Goal: Task Accomplishment & Management: Complete application form

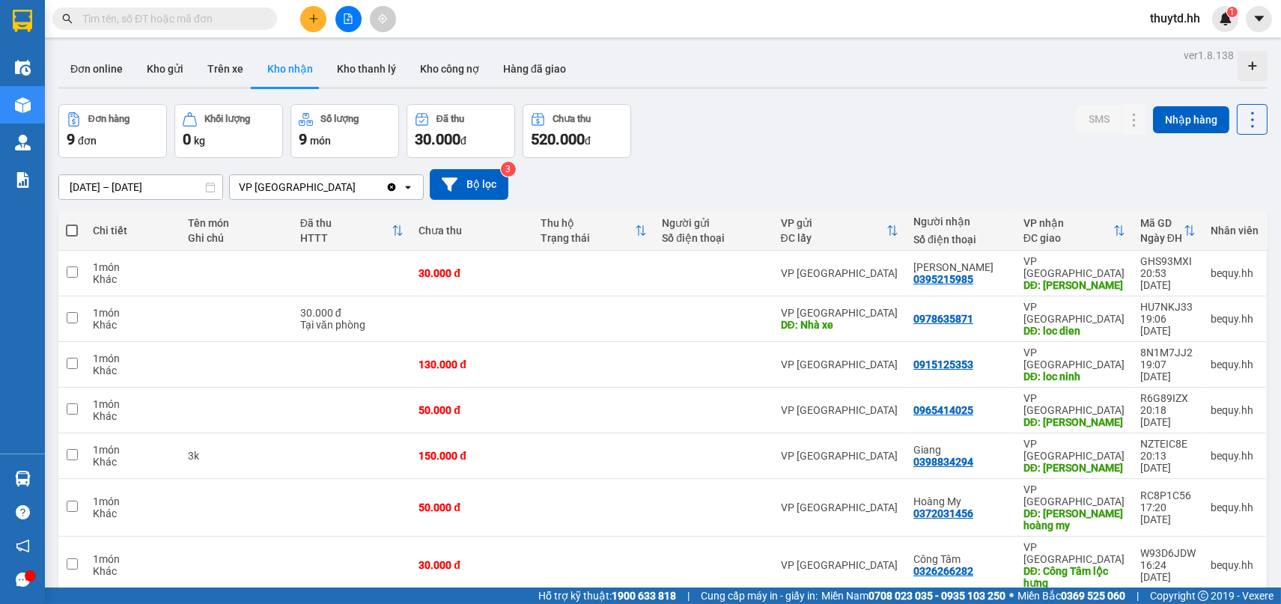
scroll to position [69, 0]
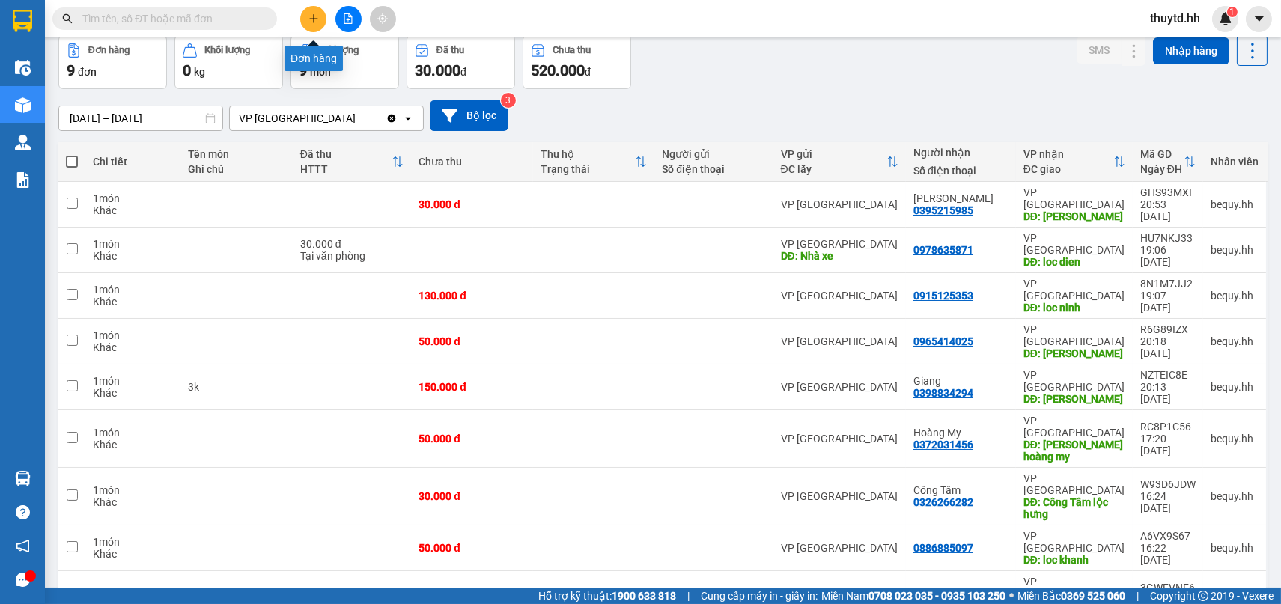
click at [317, 10] on button at bounding box center [313, 19] width 26 height 26
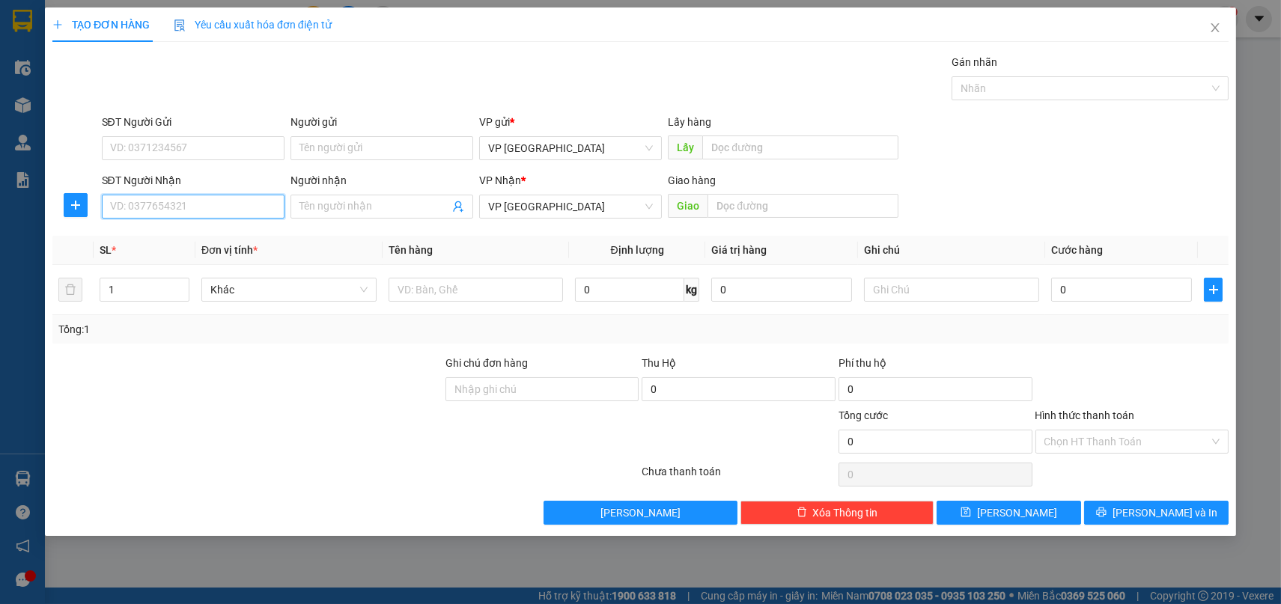
click at [246, 212] on input "SĐT Người Nhận" at bounding box center [193, 207] width 183 height 24
click at [202, 216] on input "SĐT Người Nhận" at bounding box center [193, 207] width 183 height 24
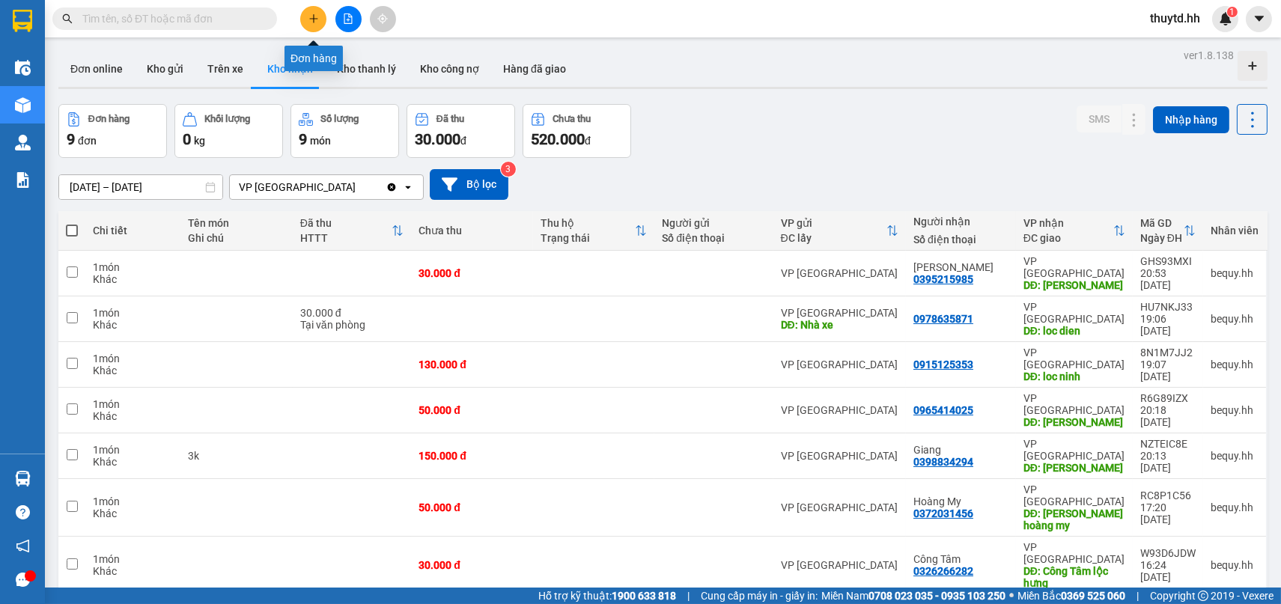
click at [311, 19] on icon "plus" at bounding box center [313, 18] width 8 height 1
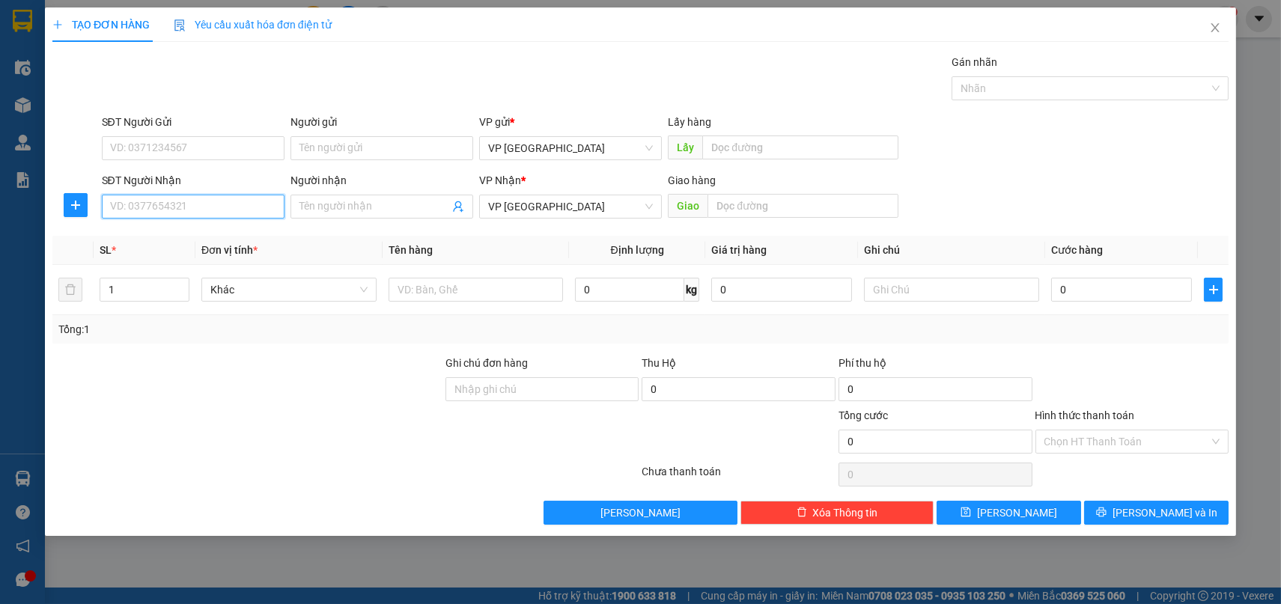
click at [222, 216] on input "SĐT Người Nhận" at bounding box center [193, 207] width 183 height 24
click at [266, 205] on input "SĐT Người Nhận" at bounding box center [193, 207] width 183 height 24
type input "0976164024"
click at [174, 232] on div "0976164024" at bounding box center [193, 236] width 165 height 16
type input "[PERSON_NAME]"
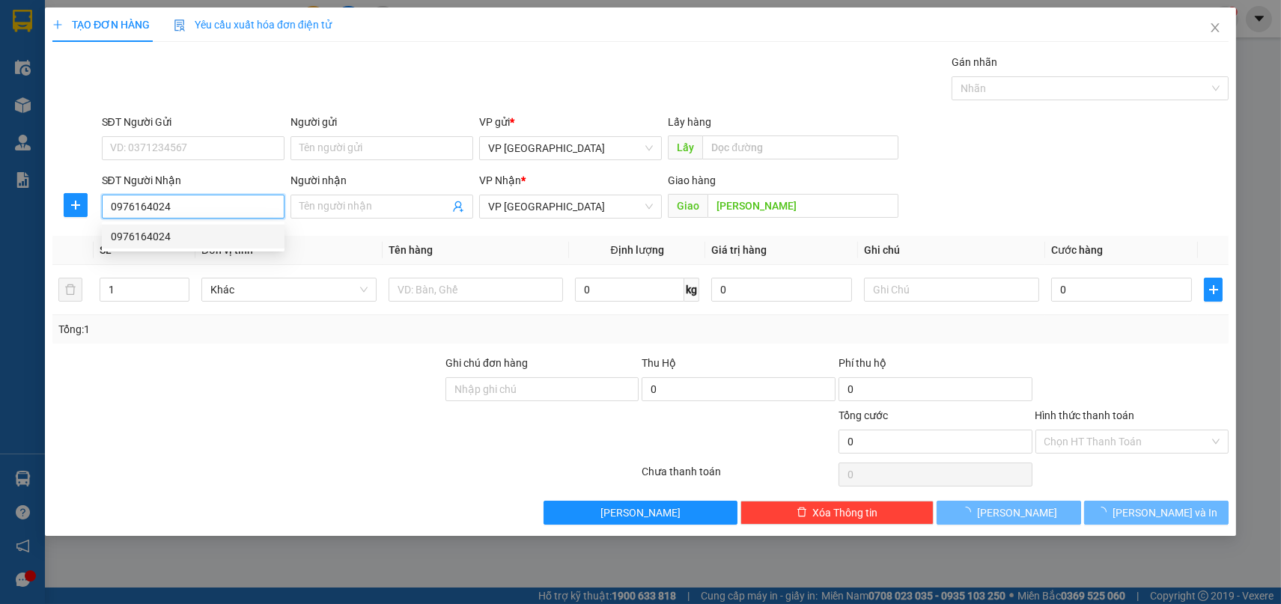
type input "30.000"
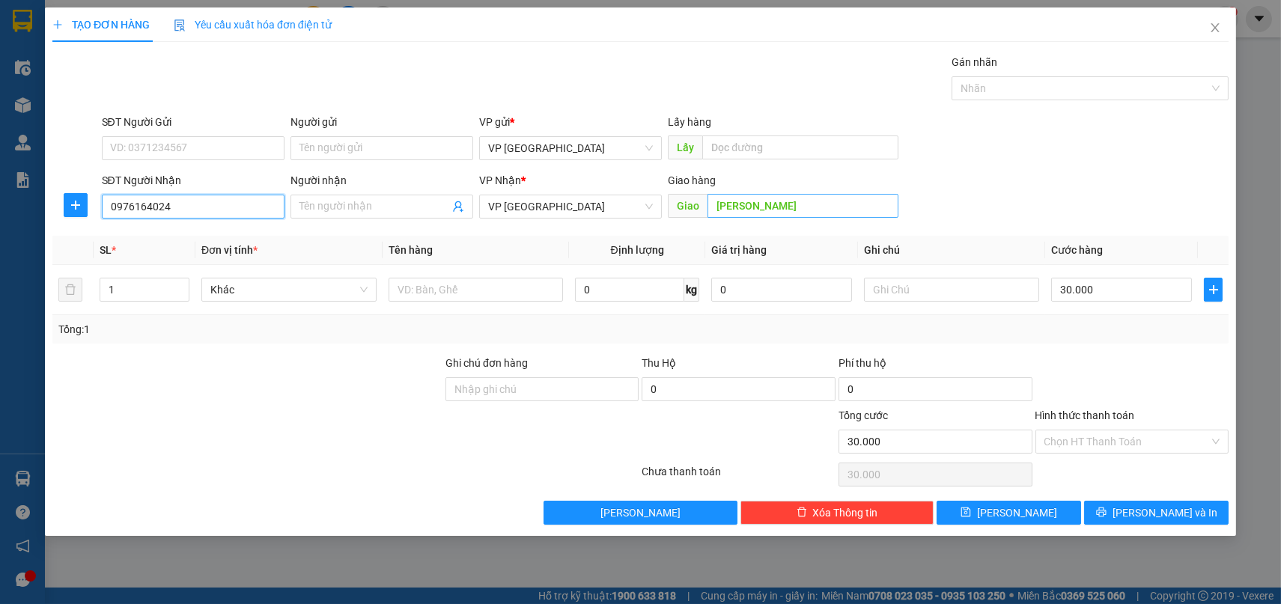
type input "0976164024"
click at [833, 204] on input "[PERSON_NAME]" at bounding box center [803, 206] width 190 height 24
type input "512"
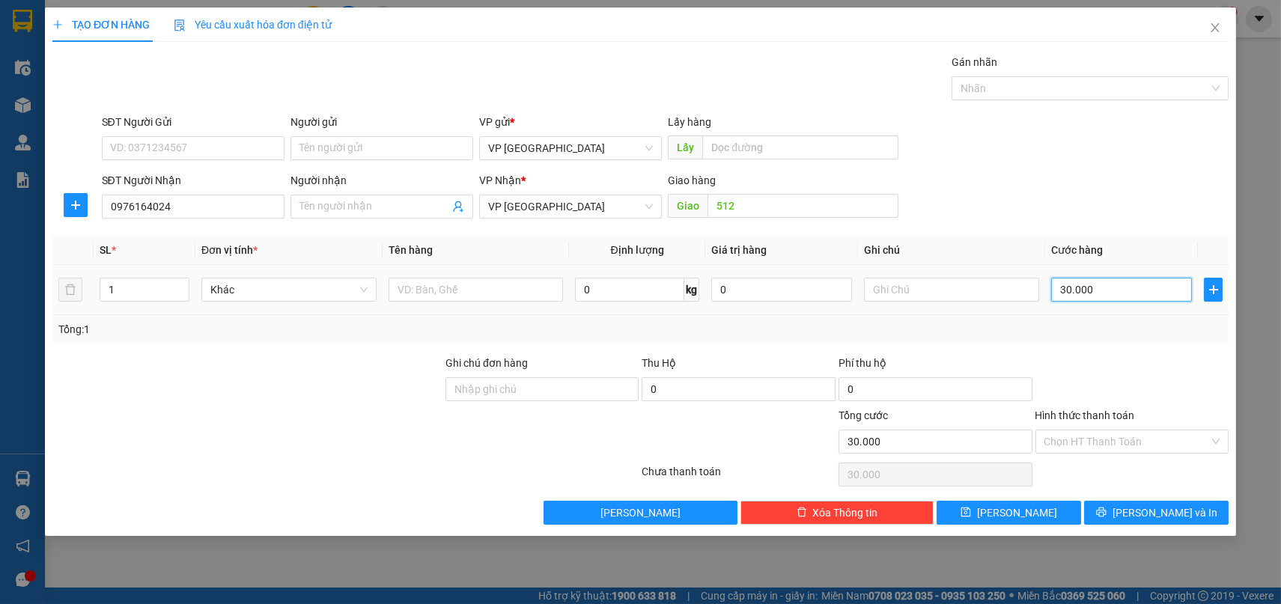
click at [1161, 295] on input "30.000" at bounding box center [1121, 290] width 141 height 24
type input "4"
type input "40"
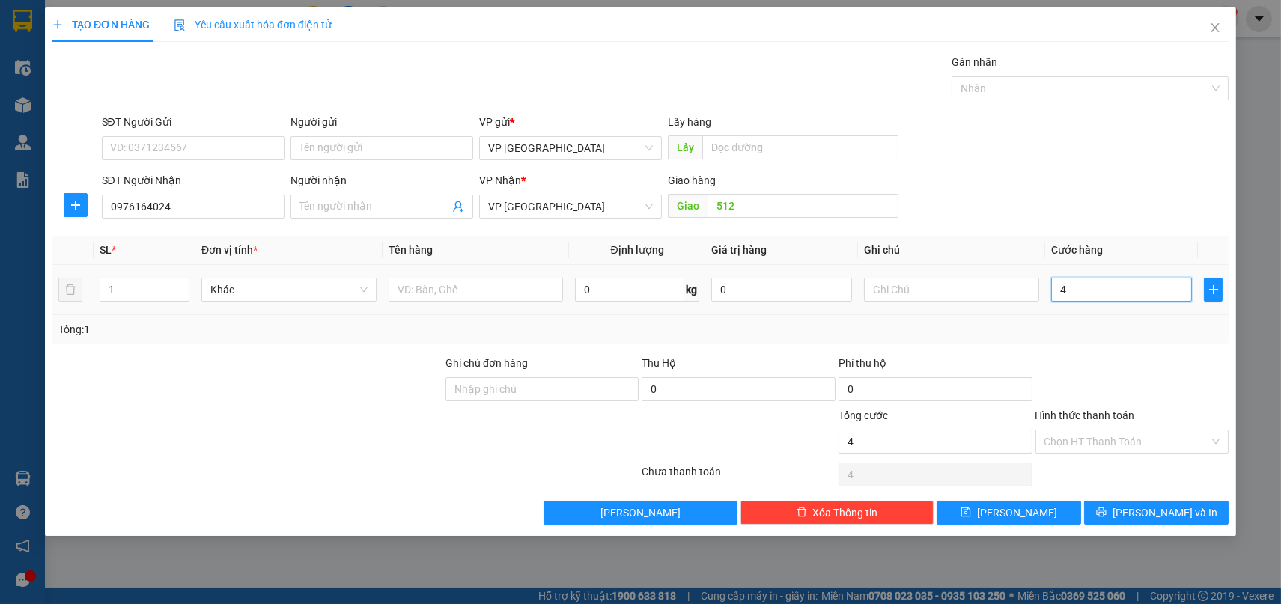
type input "40"
type input "400"
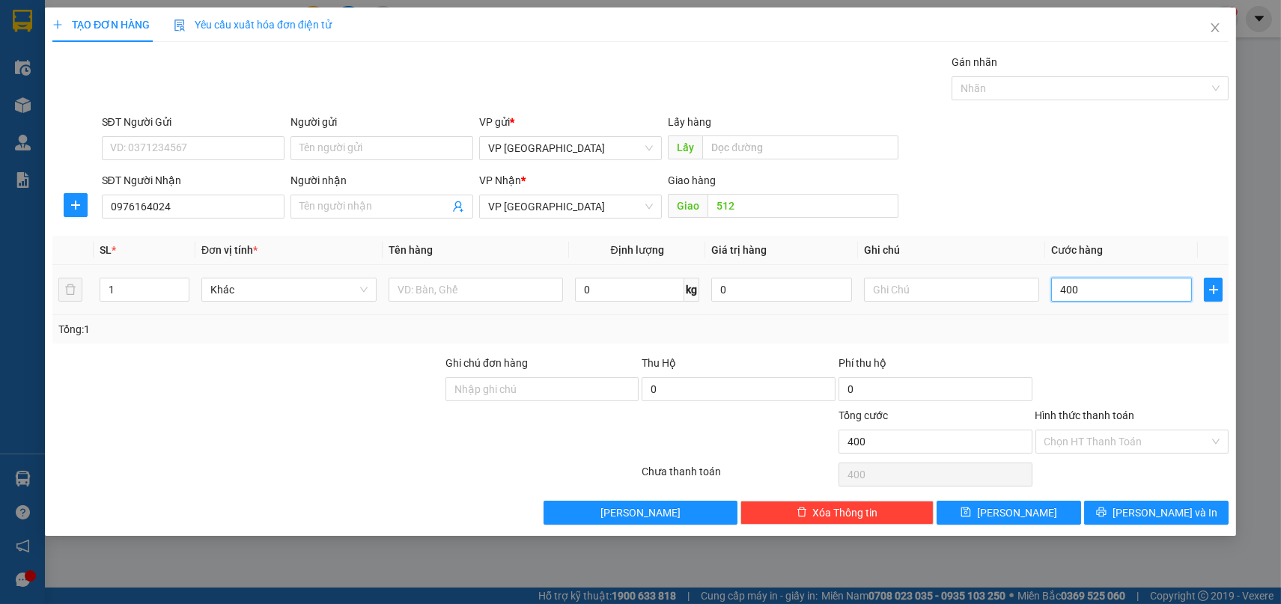
type input "4.000"
type input "40.000"
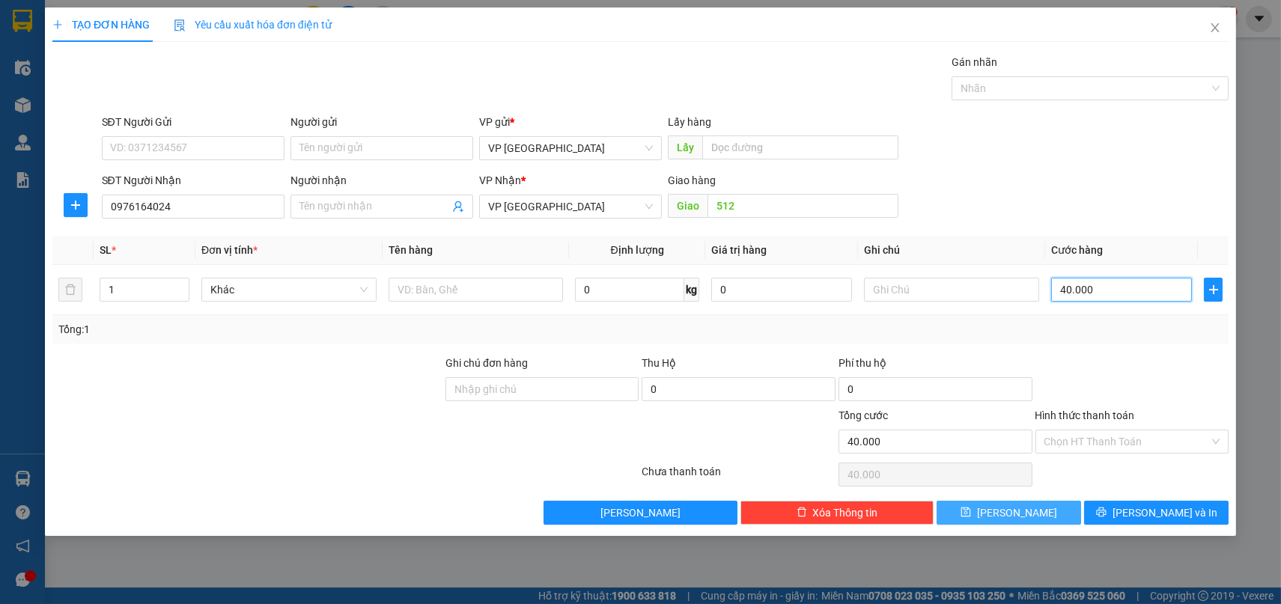
type input "40.000"
click at [1071, 508] on button "[PERSON_NAME]" at bounding box center [1009, 513] width 145 height 24
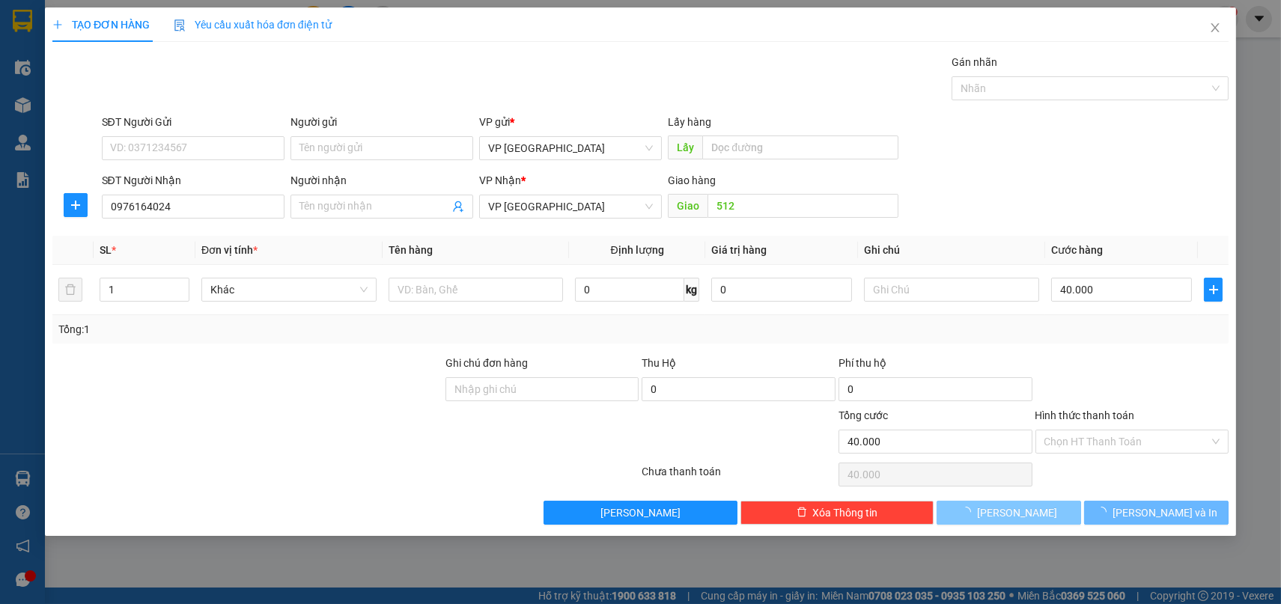
type input "0"
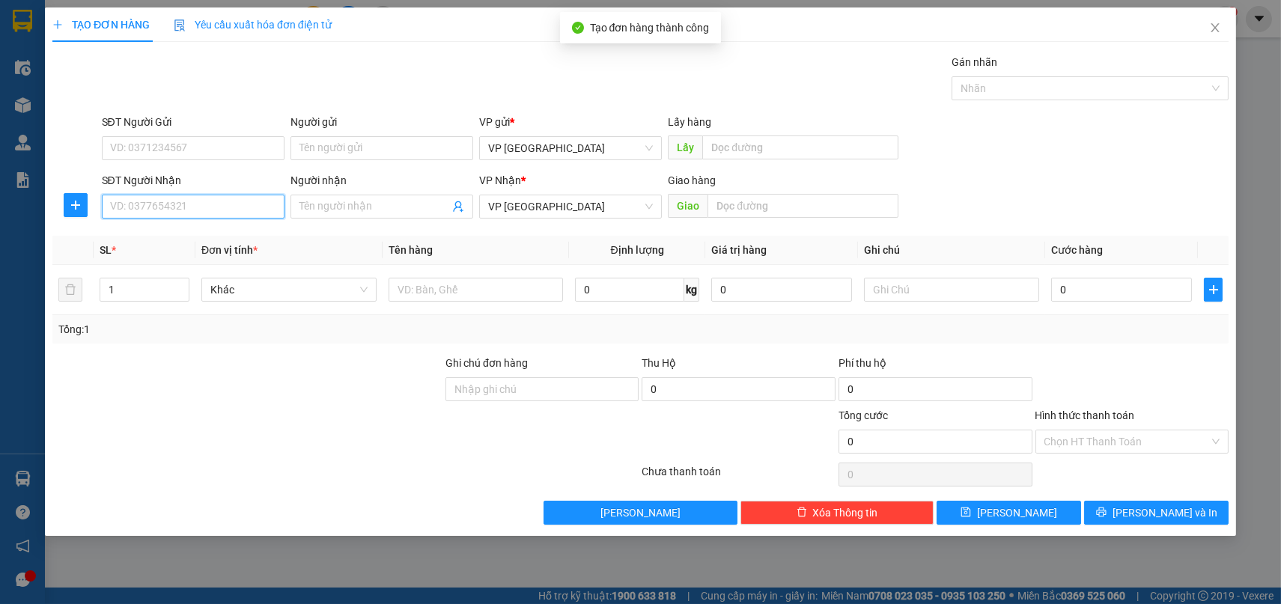
click at [221, 213] on input "SĐT Người Nhận" at bounding box center [193, 207] width 183 height 24
type input "0938427232"
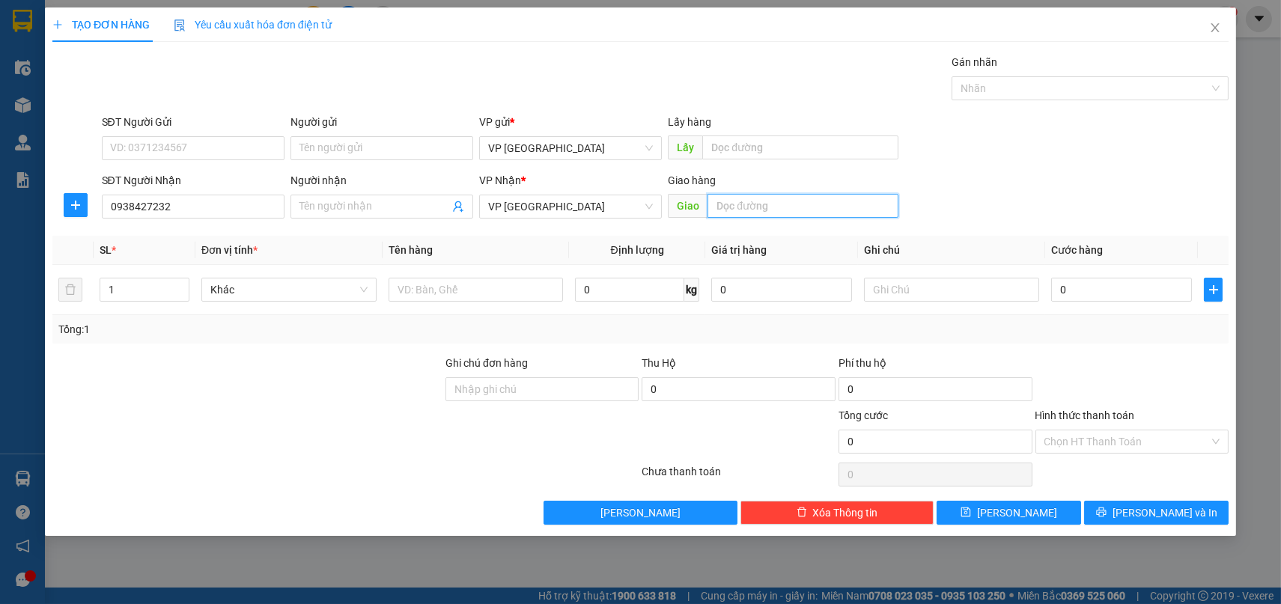
click at [791, 206] on input "text" at bounding box center [803, 206] width 190 height 24
type input "183/6 bui đình túy"
click at [1106, 285] on input "0" at bounding box center [1121, 290] width 141 height 24
type input "3"
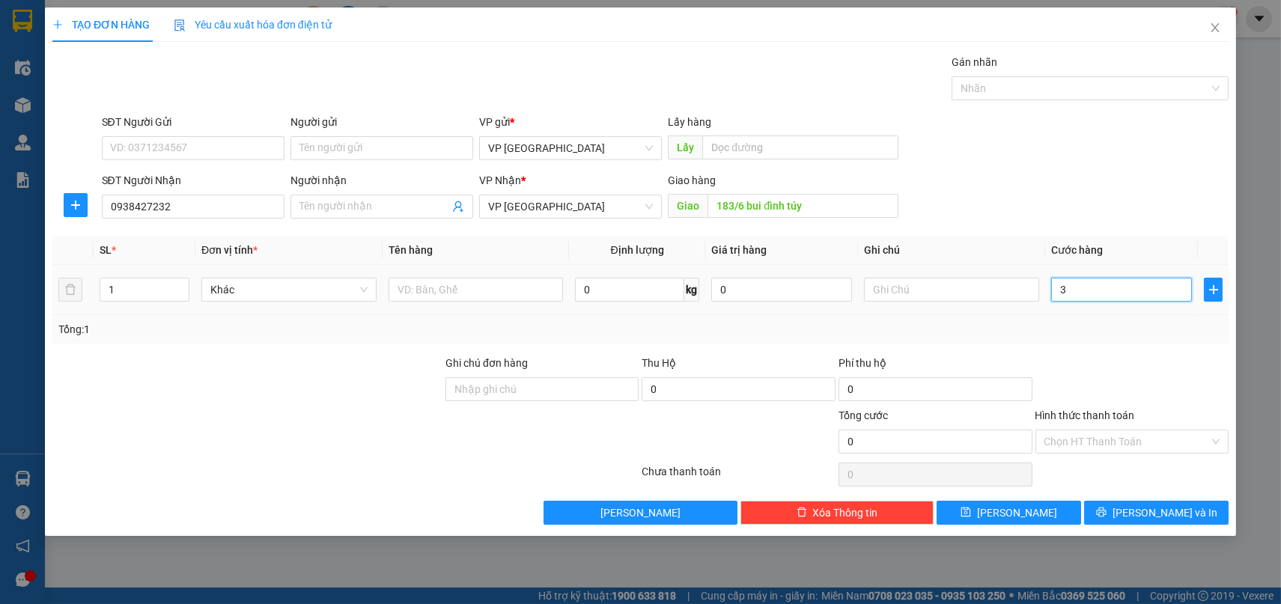
type input "3"
type input "30"
type input "300"
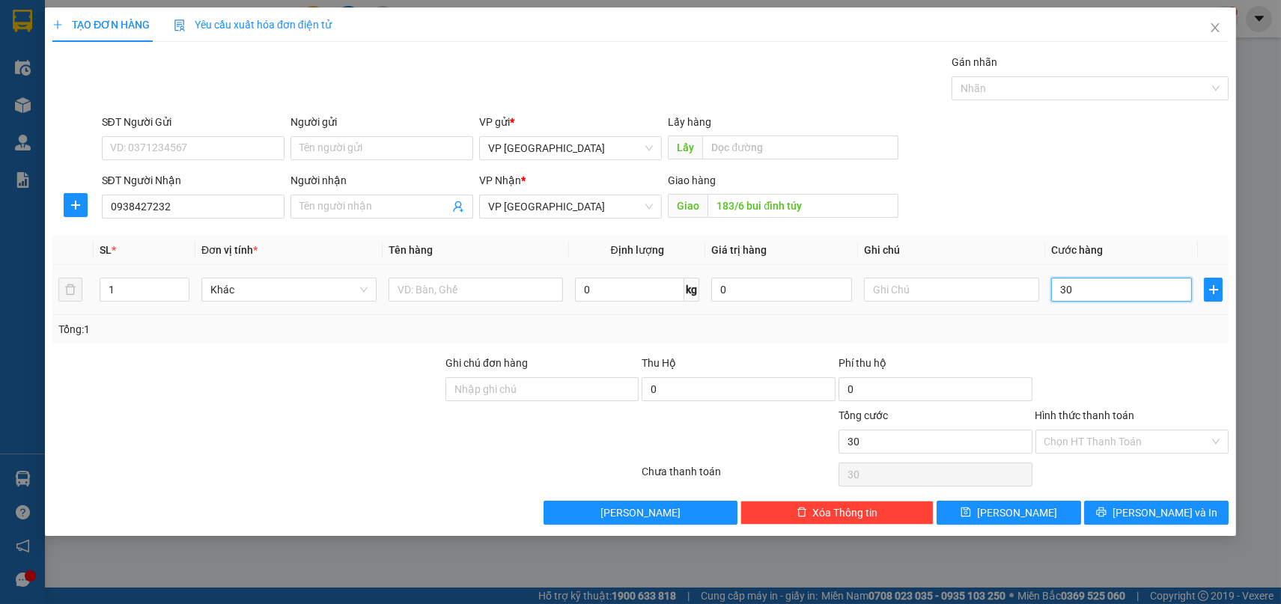
type input "300"
type input "3.000"
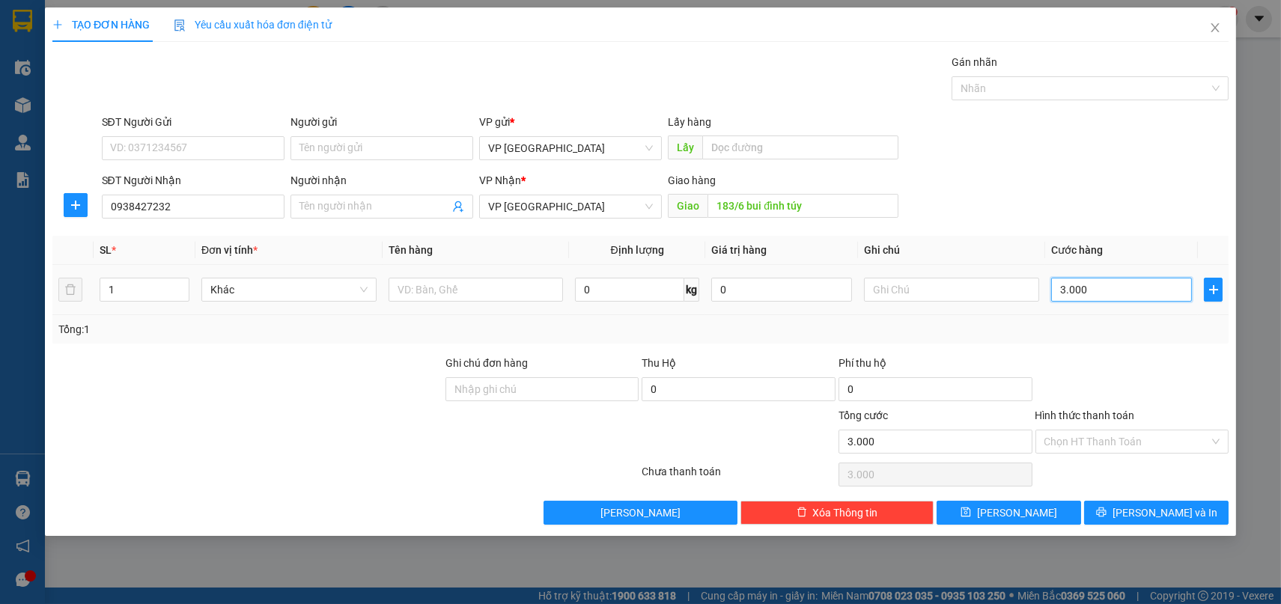
type input "30.000"
click at [842, 205] on input "183/6 bui đình túy" at bounding box center [803, 206] width 190 height 24
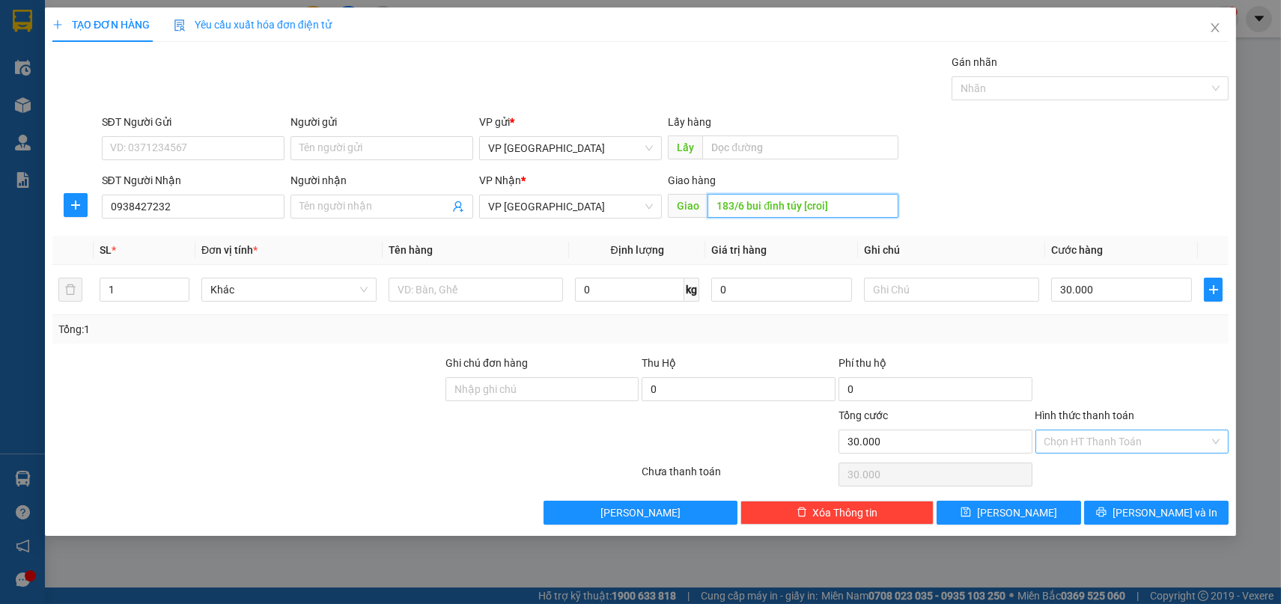
type input "183/6 bui đình túy [croi]"
click at [1170, 439] on input "Hình thức thanh toán" at bounding box center [1127, 442] width 165 height 22
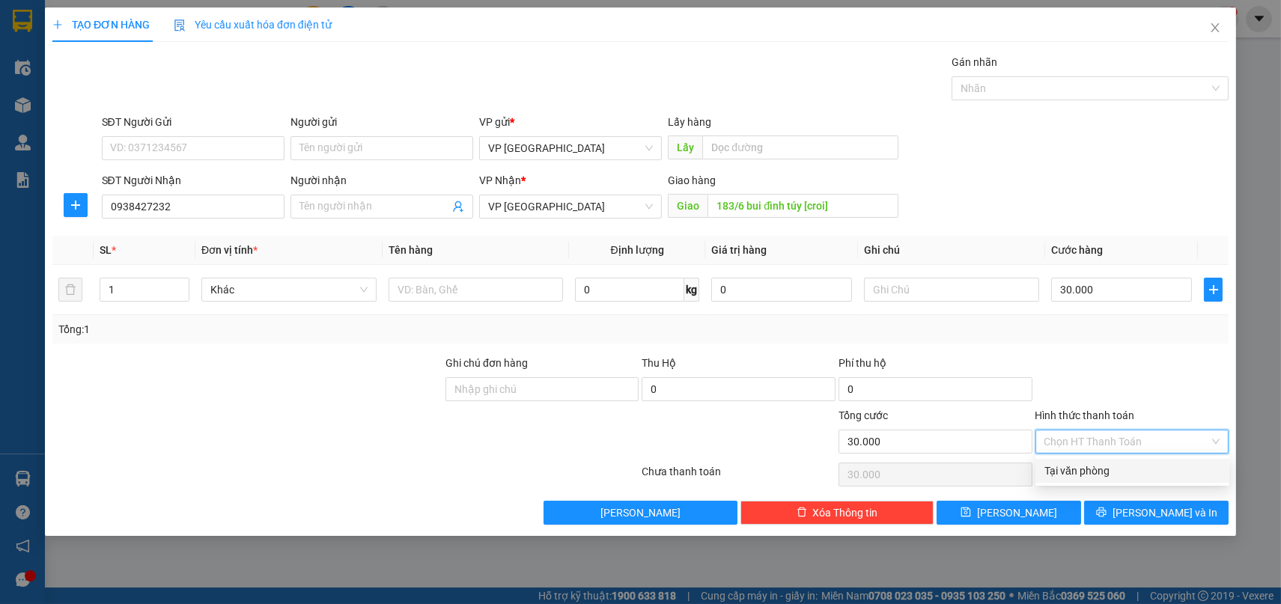
click at [1093, 473] on div "Tại văn phòng" at bounding box center [1133, 471] width 176 height 16
type input "0"
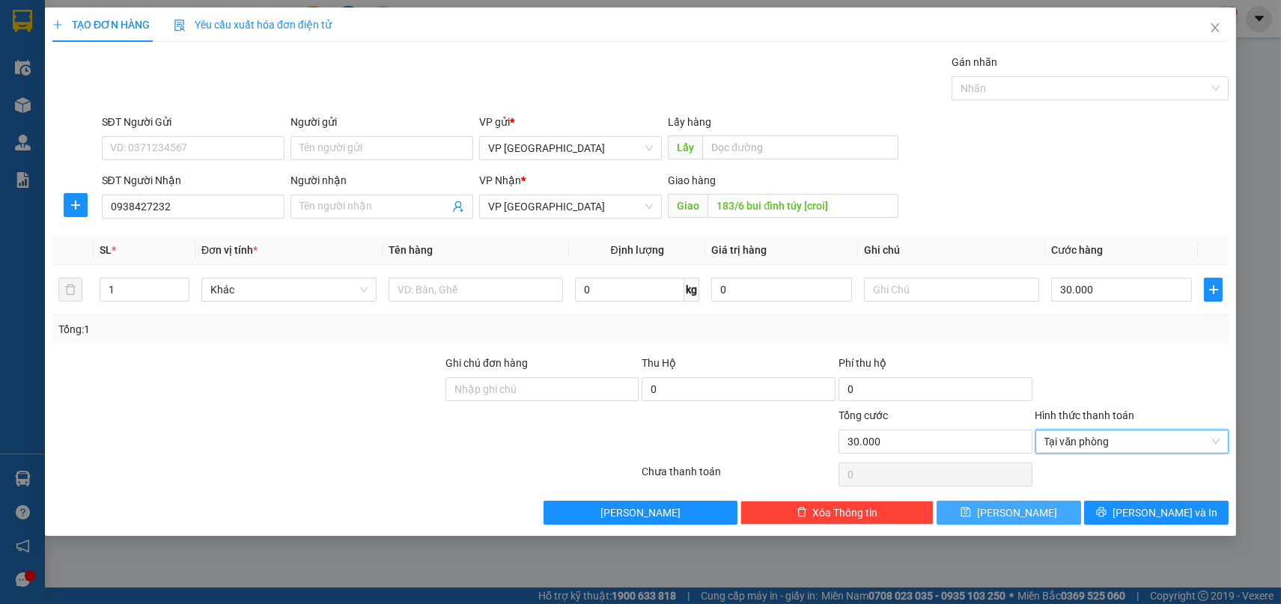
click at [1023, 513] on span "[PERSON_NAME]" at bounding box center [1017, 513] width 80 height 16
type input "0"
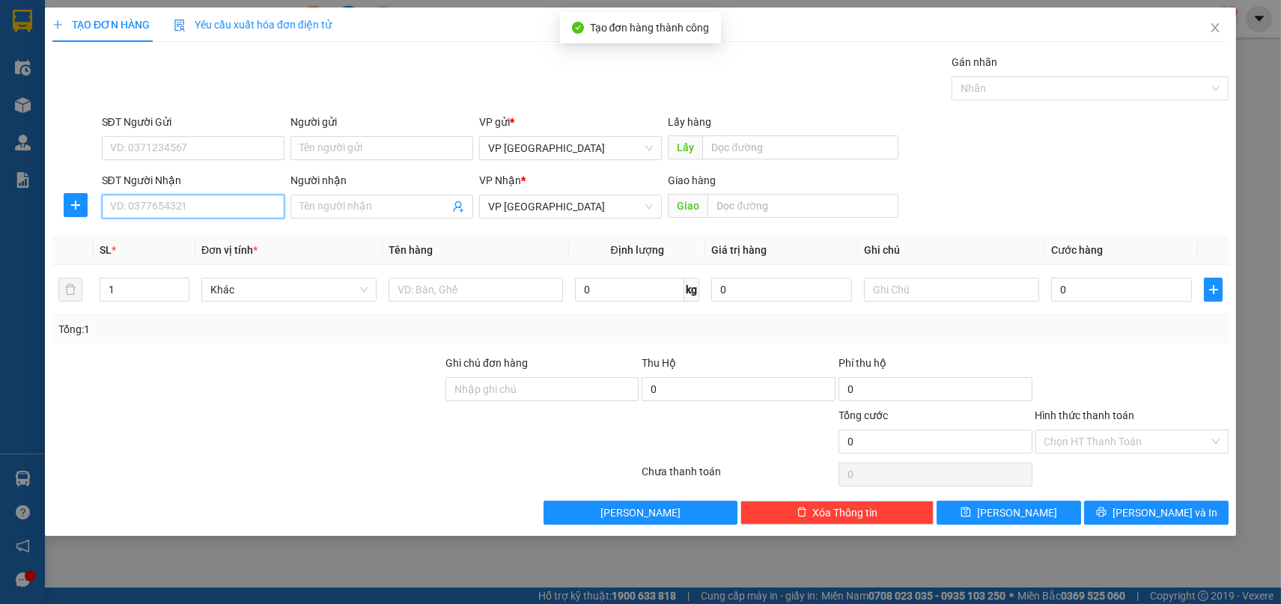
click at [225, 210] on input "SĐT Người Nhận" at bounding box center [193, 207] width 183 height 24
type input "0932707270"
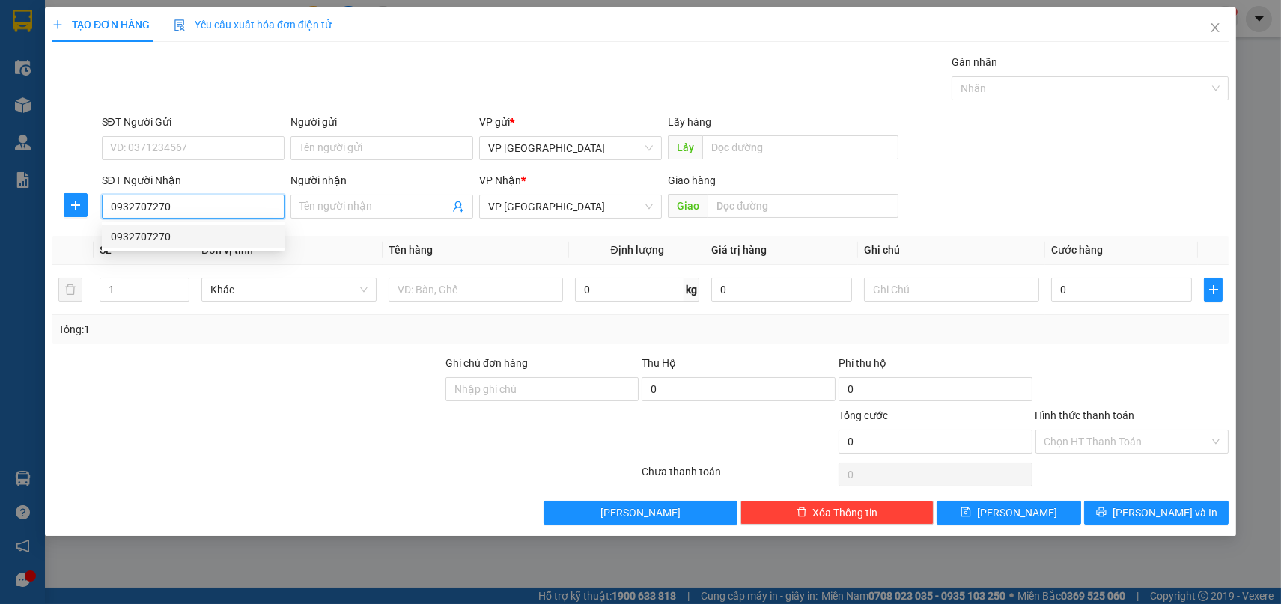
click at [169, 235] on div "0932707270" at bounding box center [193, 236] width 165 height 16
type input "Cx vật tư [croi]"
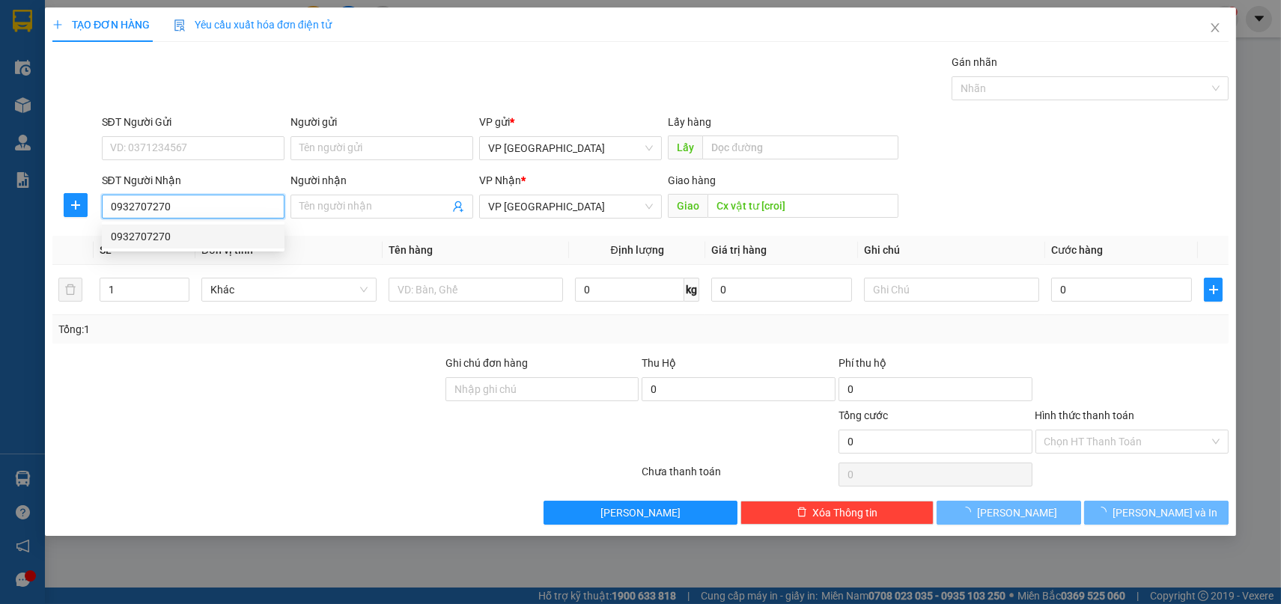
type input "30.000"
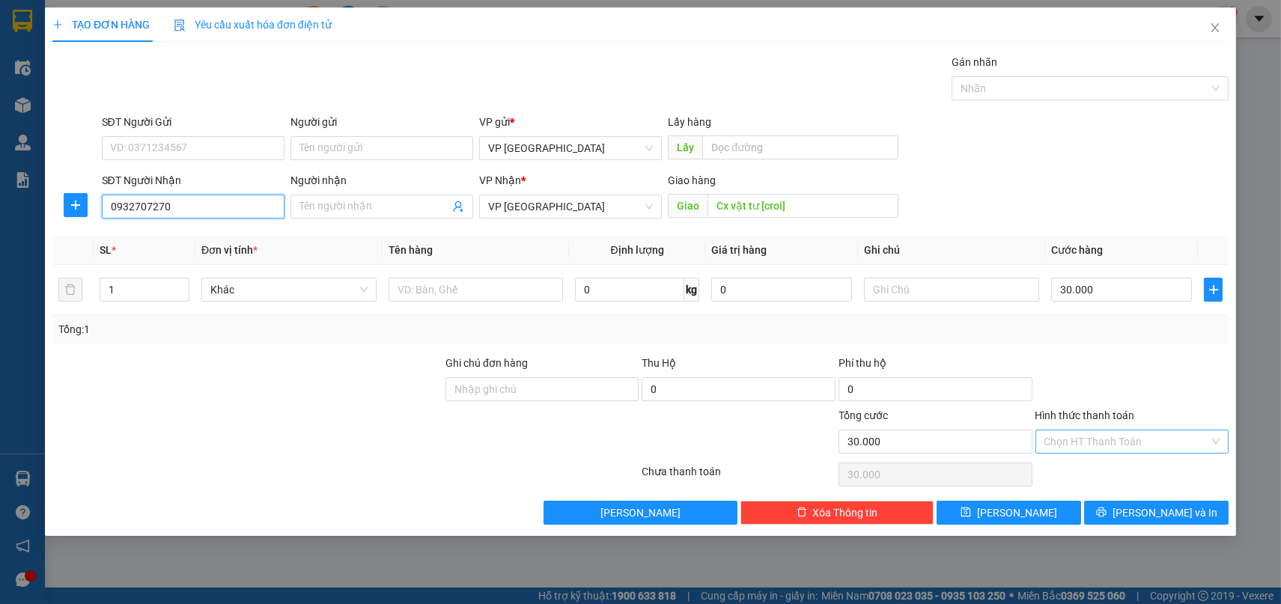
type input "0932707270"
click at [1150, 435] on input "Hình thức thanh toán" at bounding box center [1127, 442] width 165 height 22
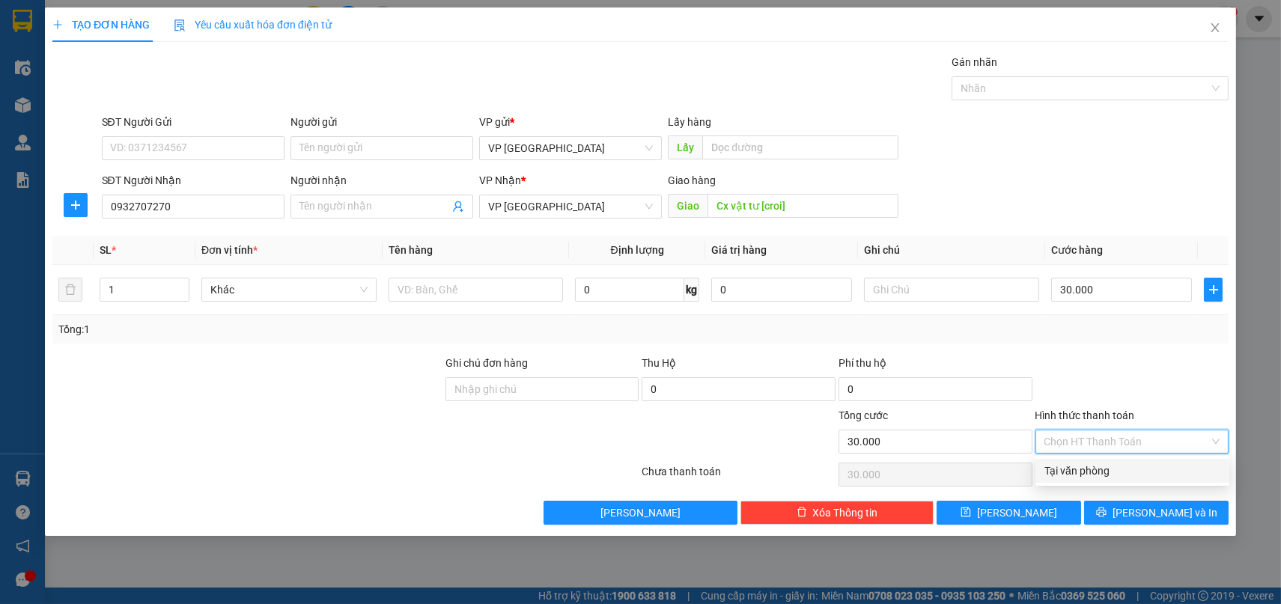
click at [1081, 471] on div "Tại văn phòng" at bounding box center [1133, 471] width 176 height 16
type input "0"
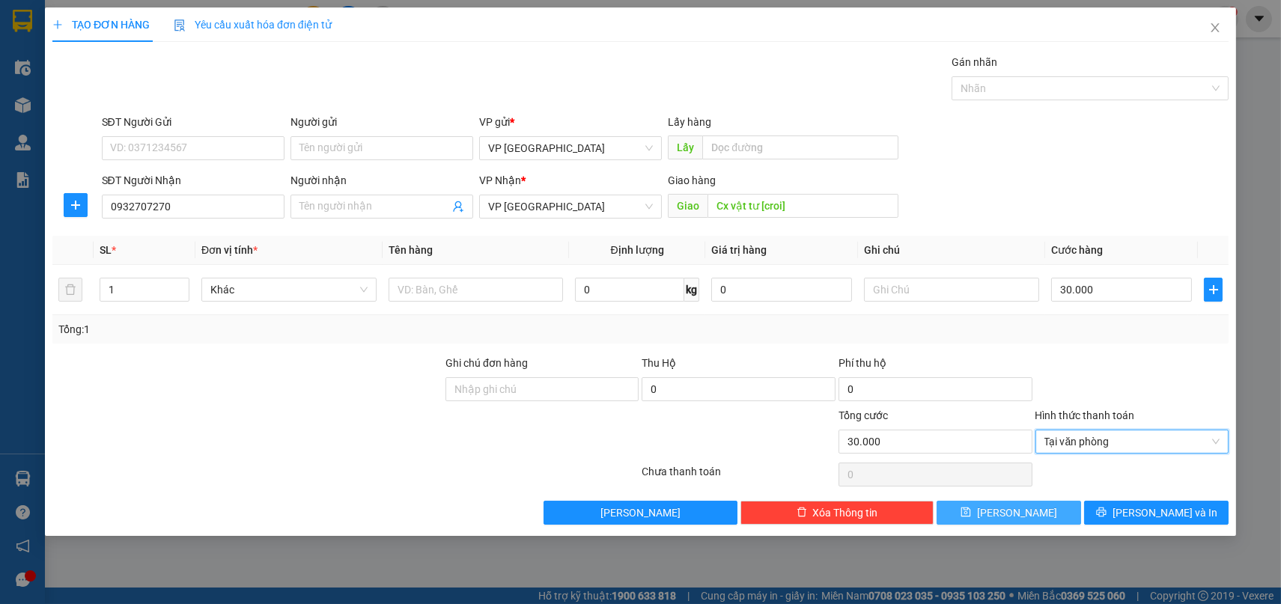
click at [1033, 511] on button "[PERSON_NAME]" at bounding box center [1009, 513] width 145 height 24
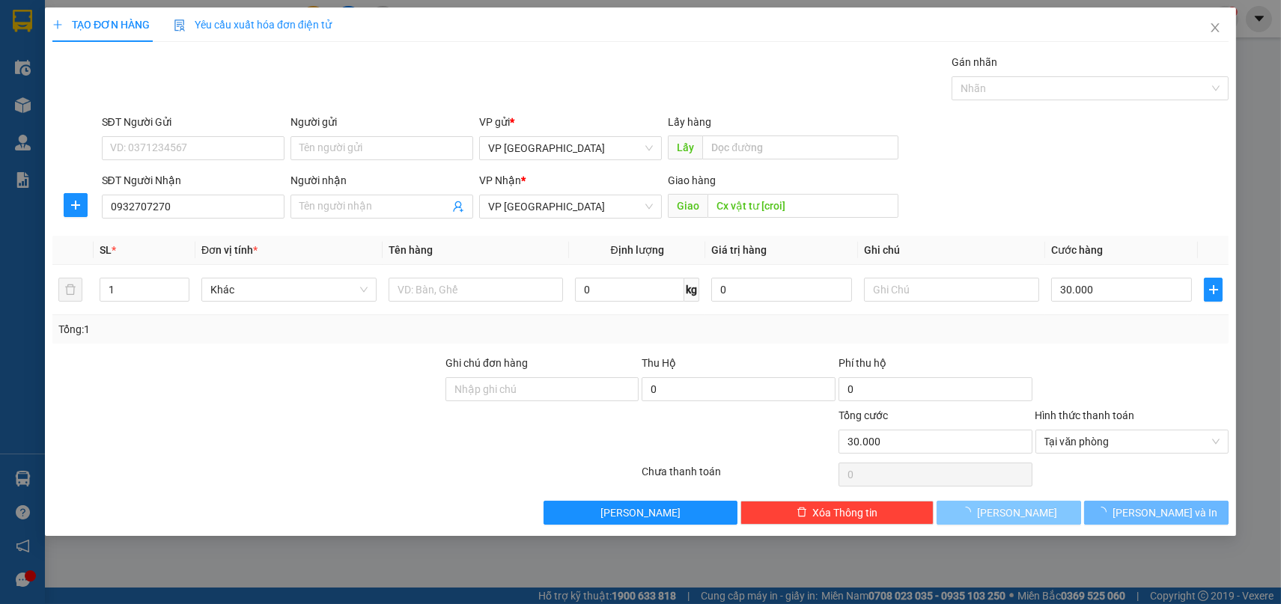
type input "0"
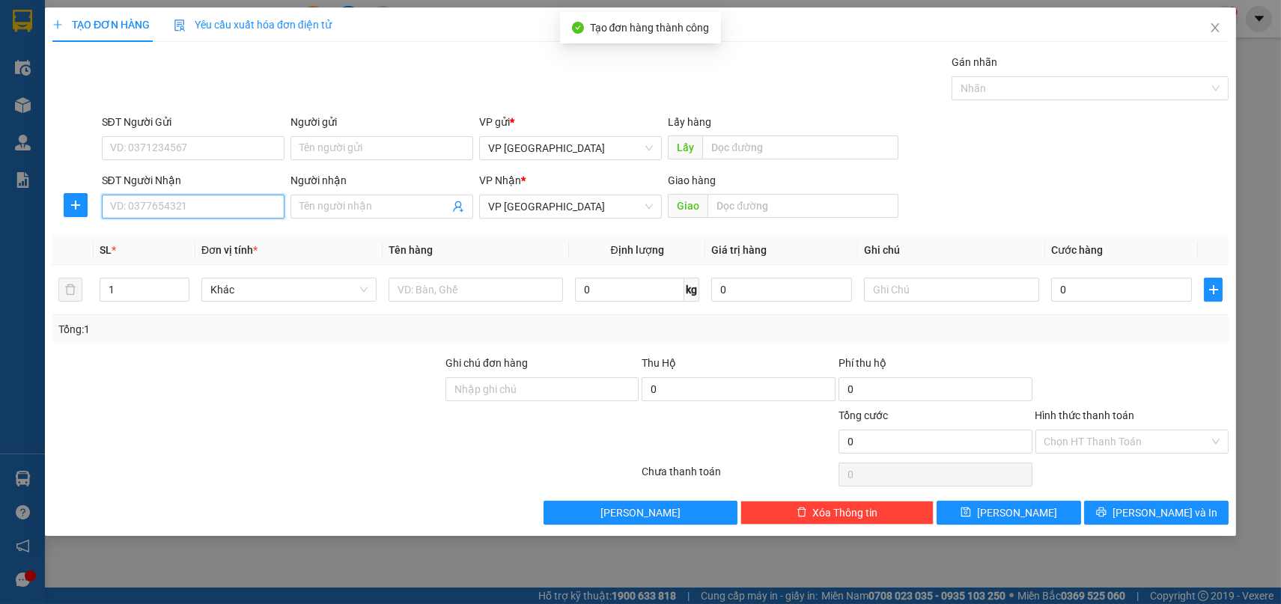
click at [168, 204] on input "SĐT Người Nhận" at bounding box center [193, 207] width 183 height 24
type input "0336694133"
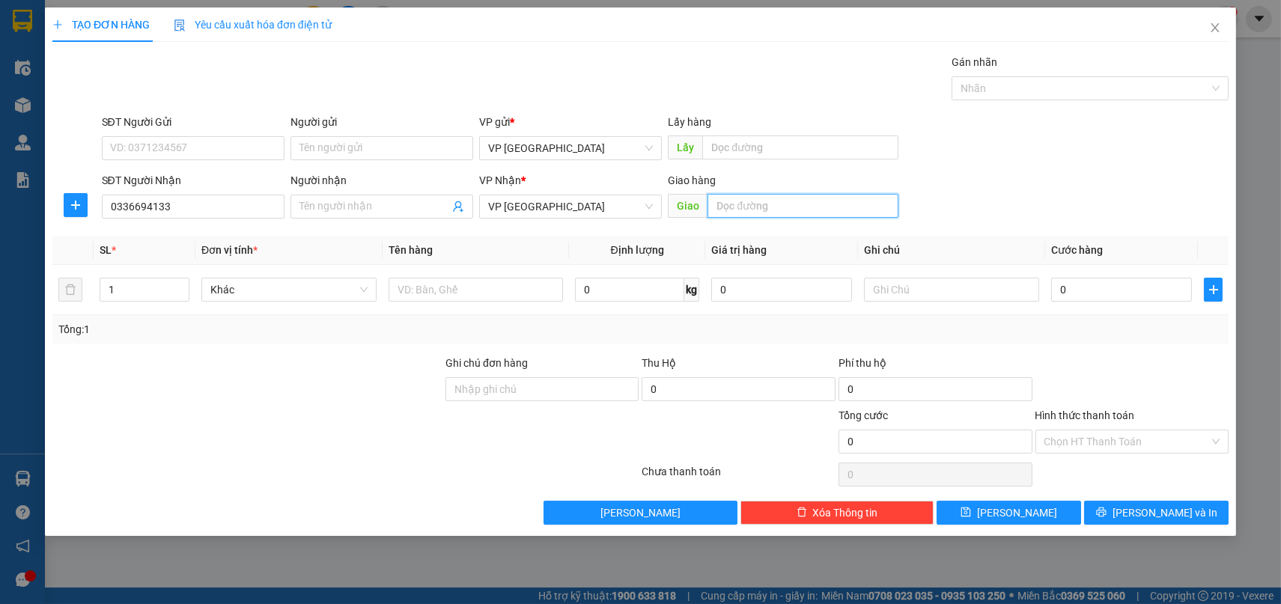
click at [797, 210] on input "text" at bounding box center [803, 206] width 190 height 24
type input "[PERSON_NAME]"
click at [1110, 283] on input "0" at bounding box center [1121, 290] width 141 height 24
click at [809, 202] on input "[PERSON_NAME]" at bounding box center [803, 206] width 190 height 24
type input "bãi xe"
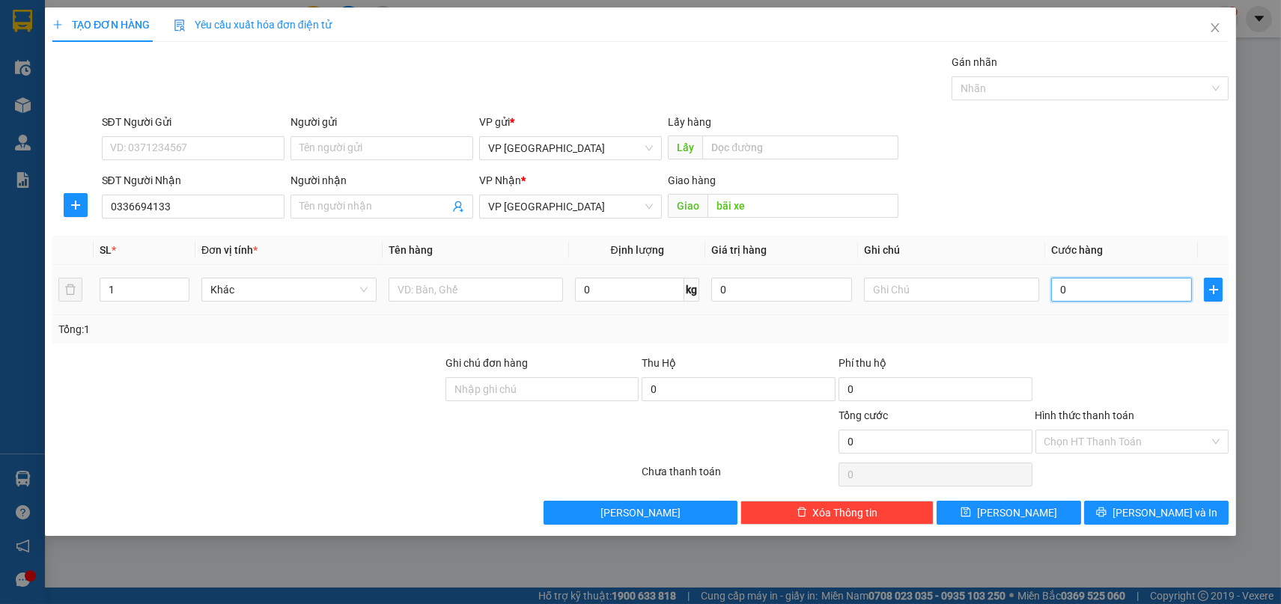
click at [1137, 284] on input "0" at bounding box center [1121, 290] width 141 height 24
type input "3"
type input "30"
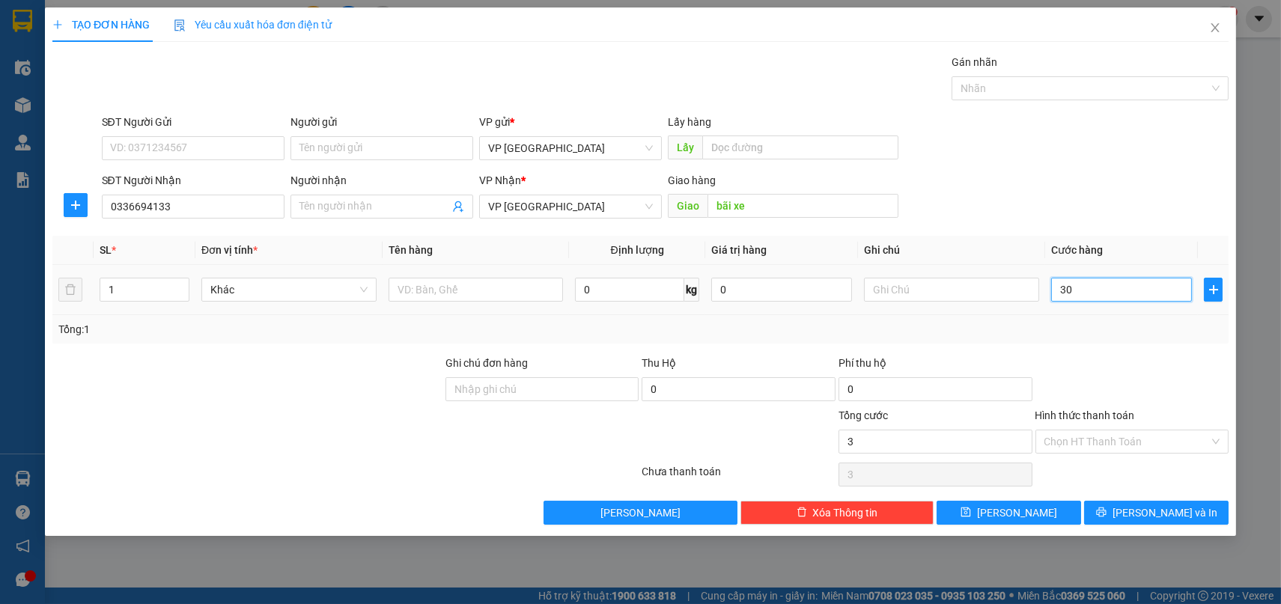
type input "30"
type input "300"
type input "3.000"
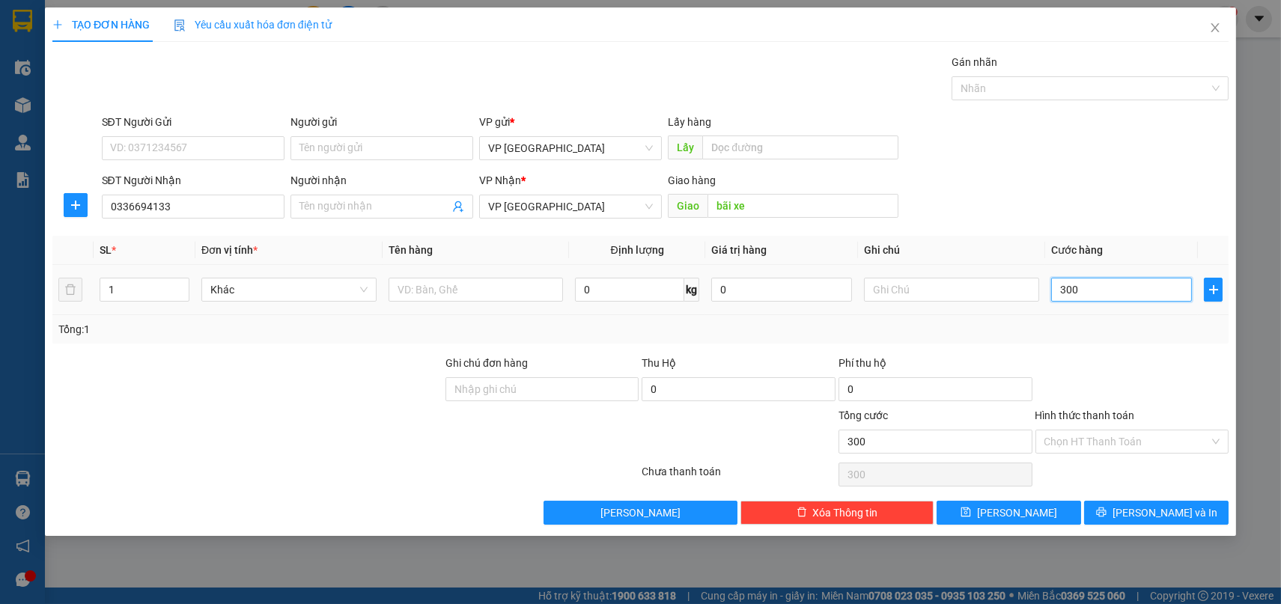
type input "3.000"
type input "30.000"
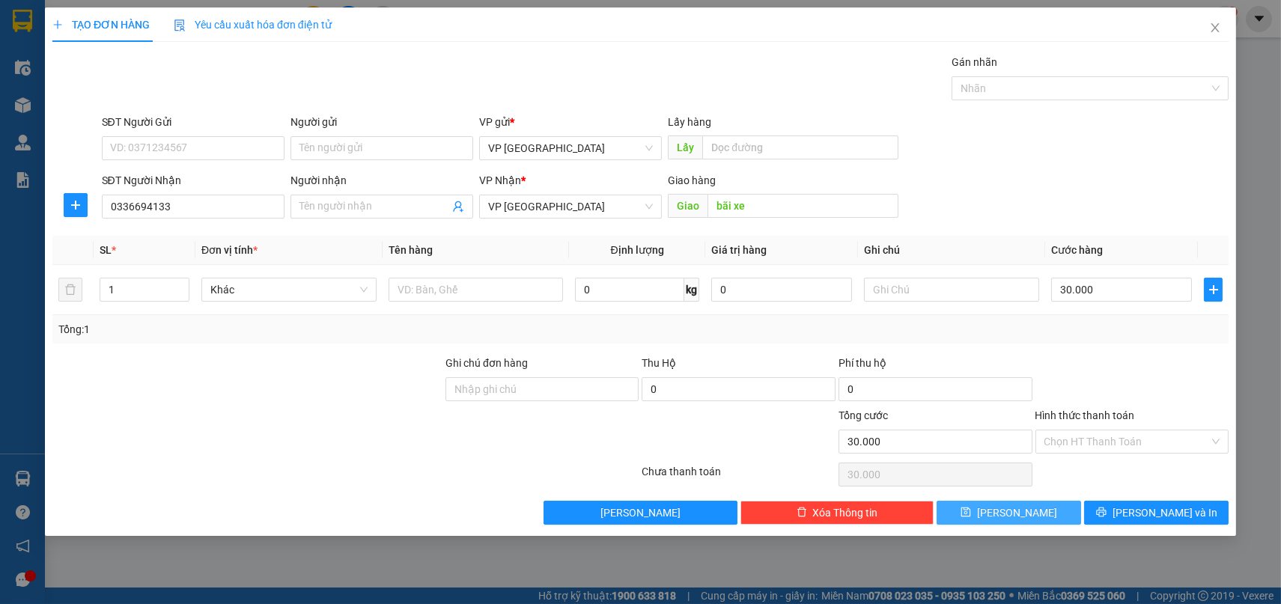
click at [1024, 513] on span "[PERSON_NAME]" at bounding box center [1017, 513] width 80 height 16
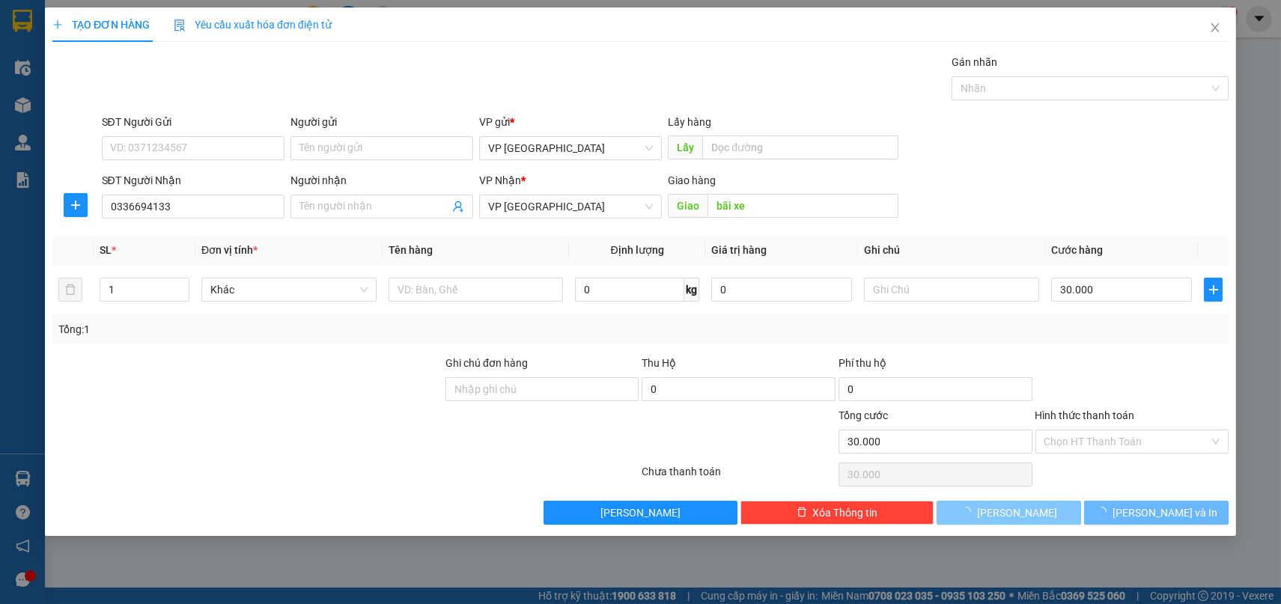
type input "0"
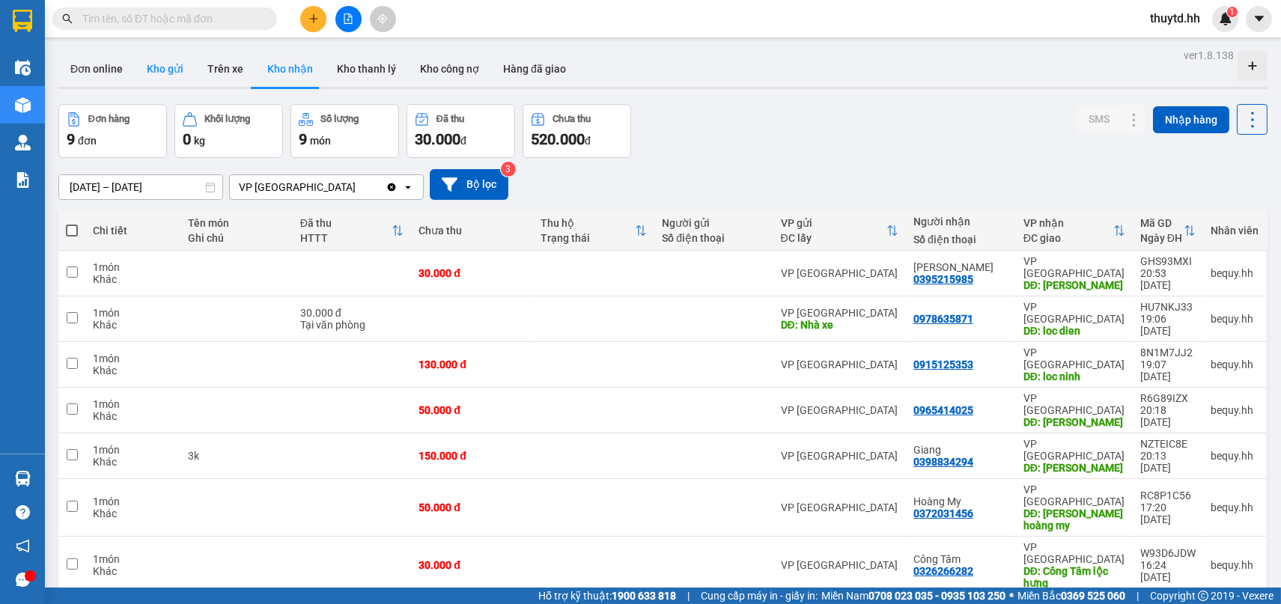
click at [172, 74] on button "Kho gửi" at bounding box center [165, 69] width 61 height 36
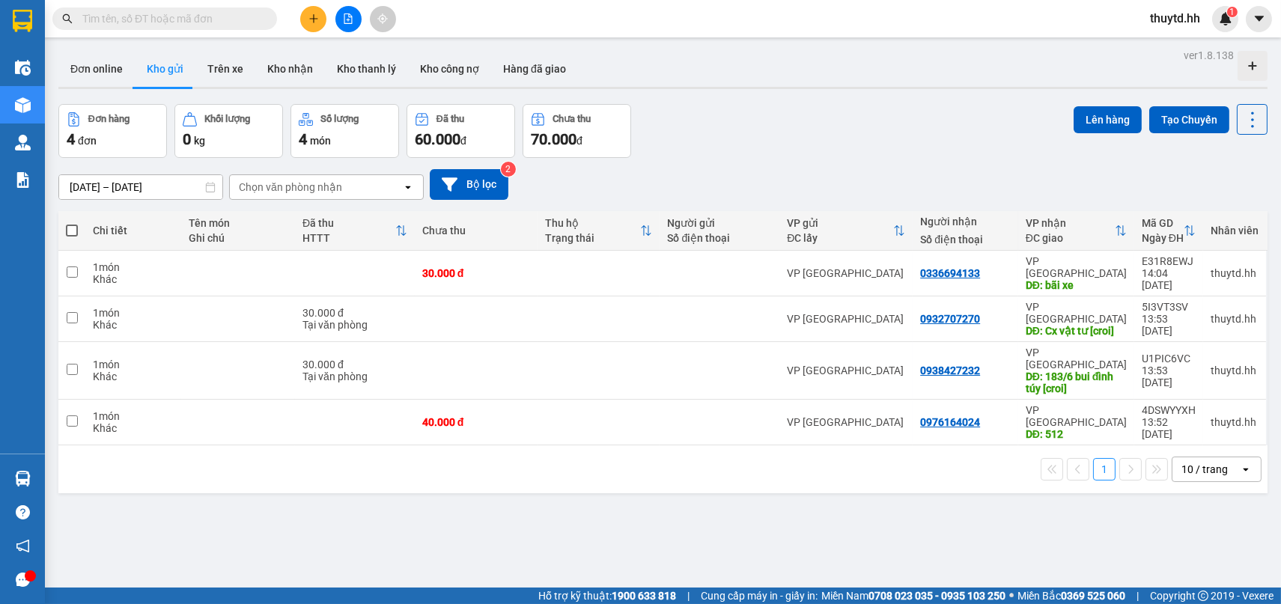
click at [71, 222] on th at bounding box center [71, 231] width 27 height 40
click at [70, 229] on span at bounding box center [72, 231] width 12 height 12
click at [72, 223] on input "checkbox" at bounding box center [72, 223] width 0 height 0
checkbox input "true"
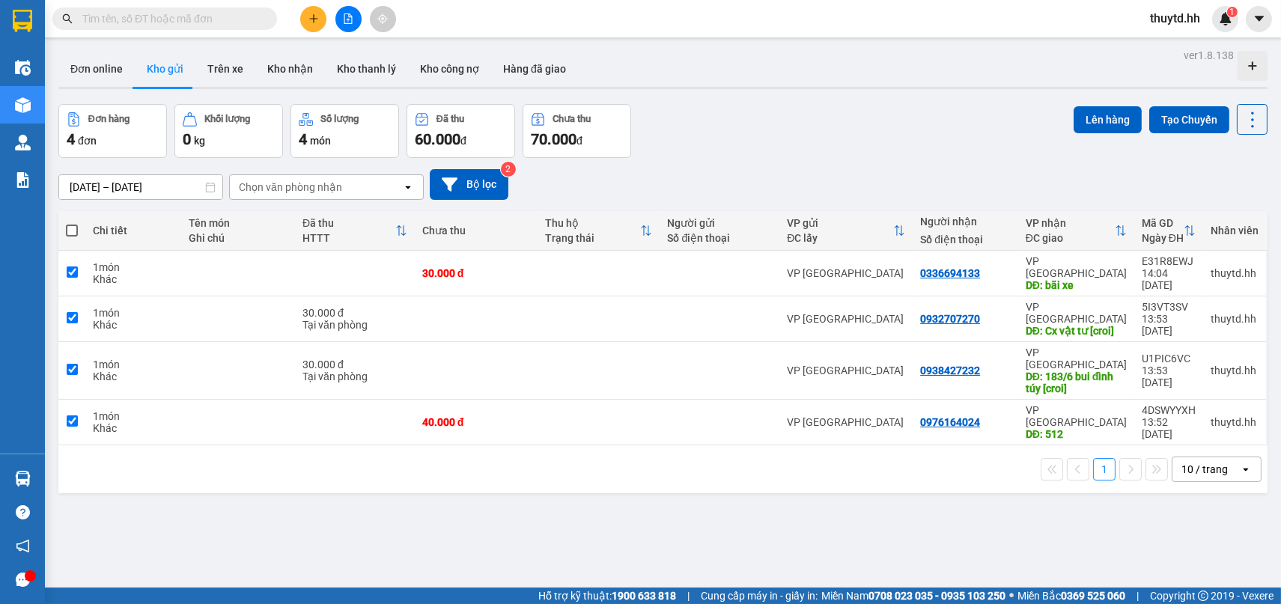
checkbox input "true"
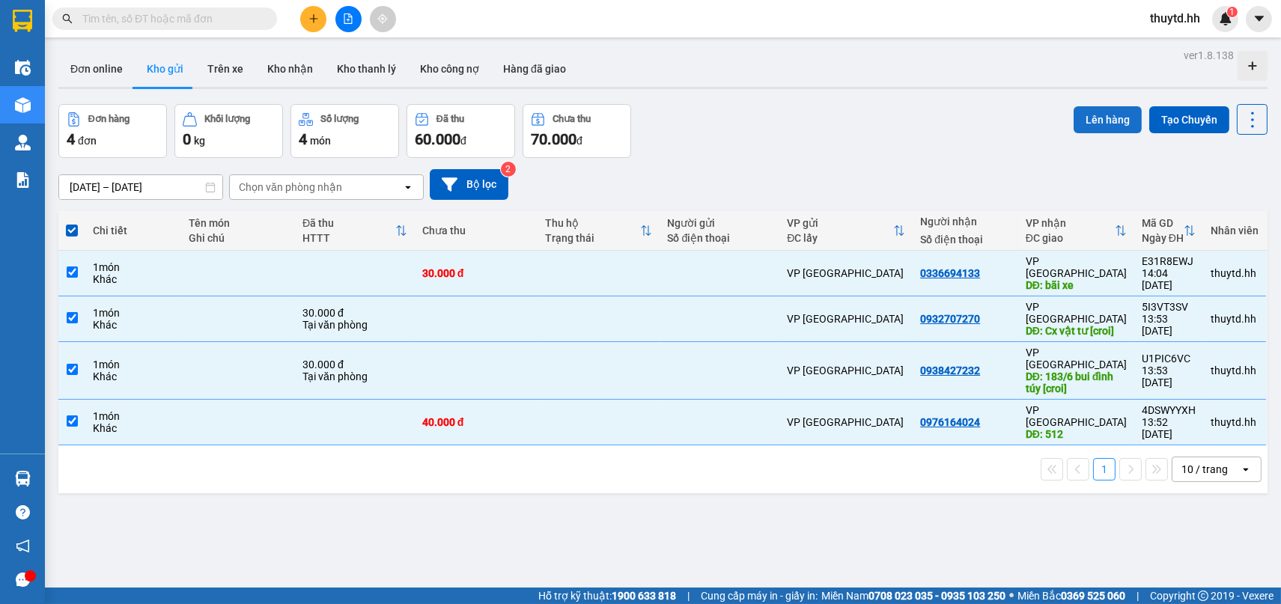
click at [1074, 112] on button "Lên hàng" at bounding box center [1108, 119] width 68 height 27
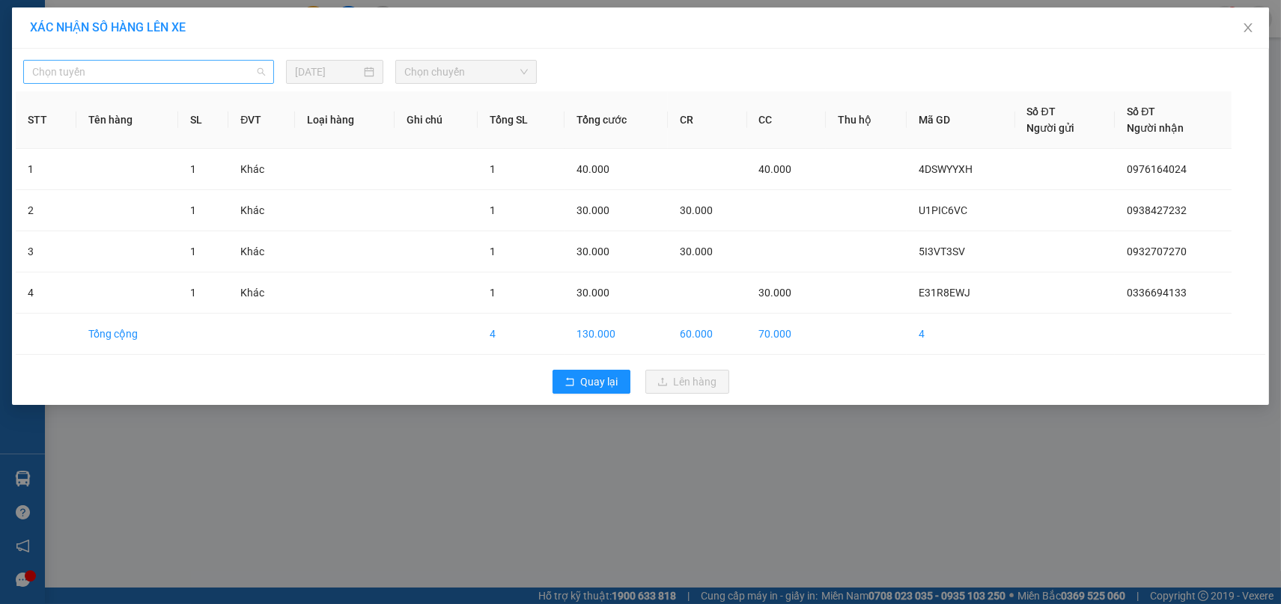
click at [186, 74] on span "Chọn tuyến" at bounding box center [148, 72] width 233 height 22
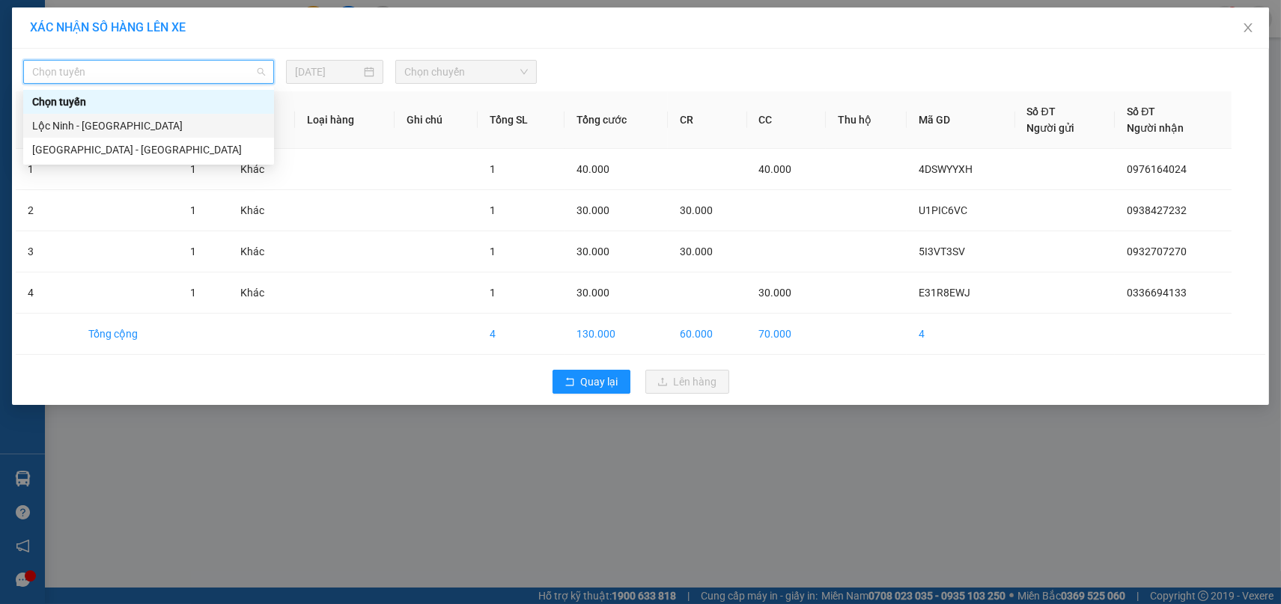
click at [72, 123] on div "Lộc Ninh - [GEOGRAPHIC_DATA]" at bounding box center [148, 126] width 233 height 16
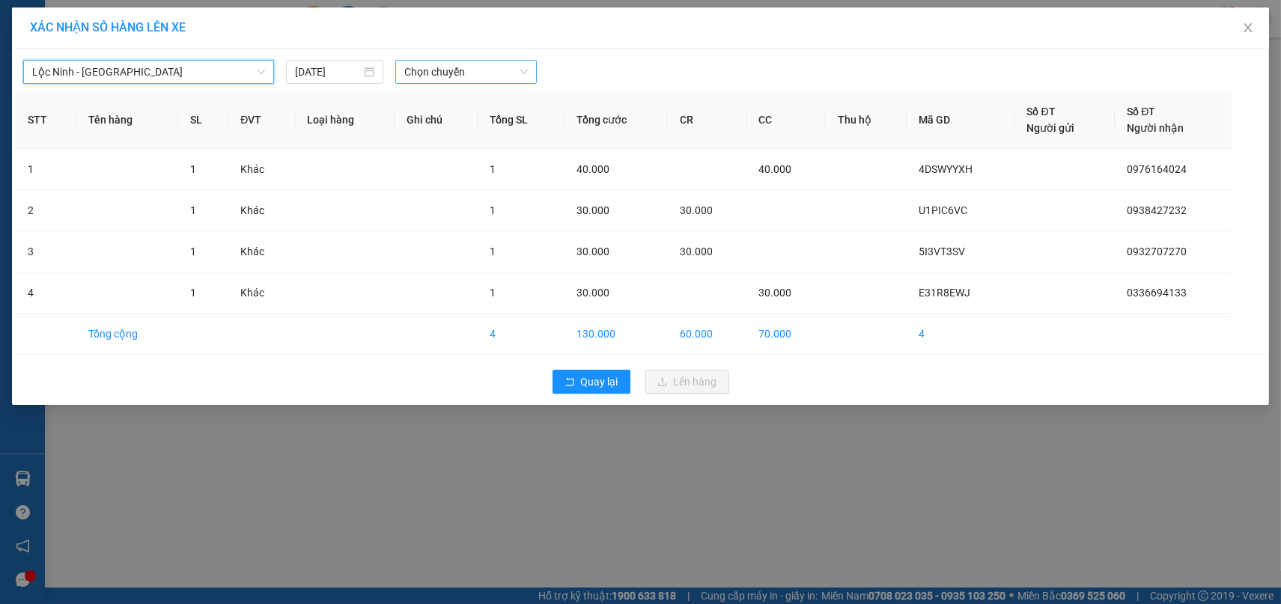
click at [439, 73] on span "Chọn chuyến" at bounding box center [466, 72] width 124 height 22
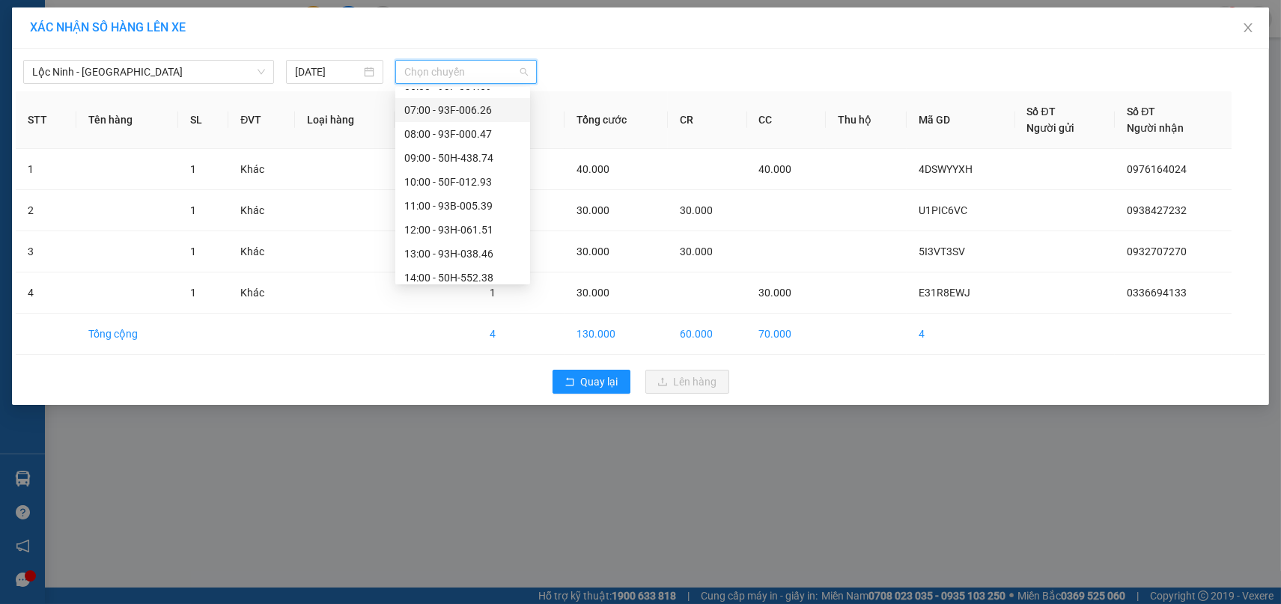
scroll to position [166, 0]
click at [443, 246] on div "13:00 - 93H-038.46" at bounding box center [462, 247] width 117 height 16
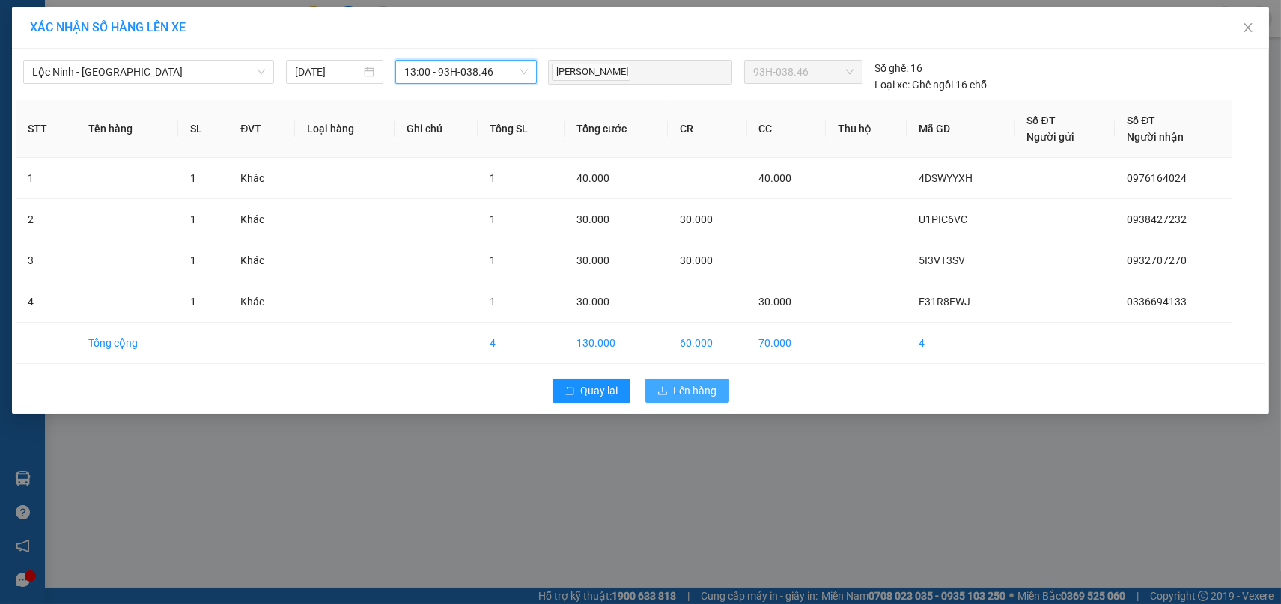
click at [696, 395] on span "Lên hàng" at bounding box center [695, 391] width 43 height 16
